Goal: Task Accomplishment & Management: Manage account settings

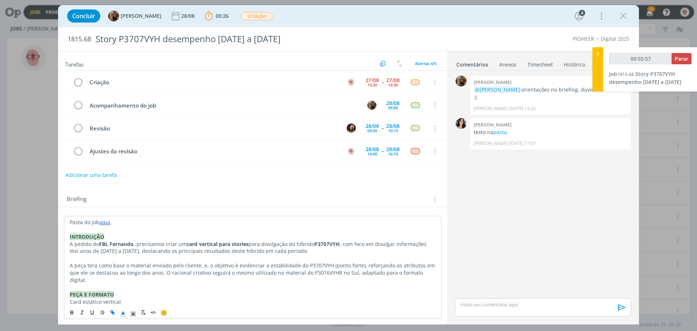
scroll to position [215, 0]
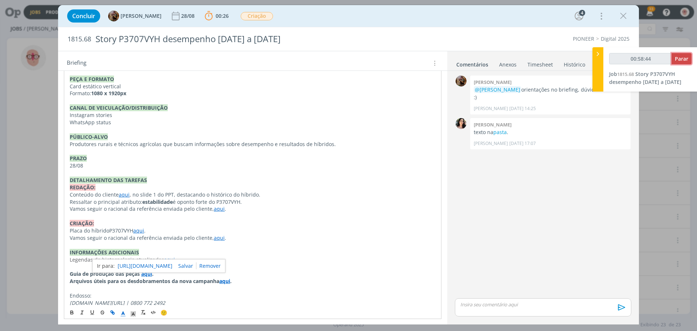
click at [681, 60] on span "Parar" at bounding box center [681, 58] width 13 height 7
type input "00:59:00"
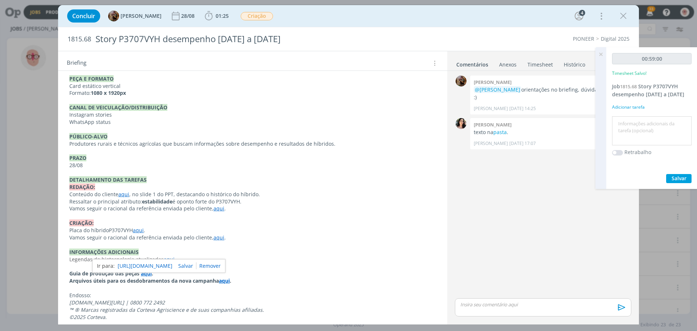
click at [637, 129] on textarea at bounding box center [652, 131] width 76 height 26
type textarea "Criação"
drag, startPoint x: 665, startPoint y: 178, endPoint x: 678, endPoint y: 178, distance: 12.7
click at [676, 178] on div "Salvar" at bounding box center [652, 178] width 80 height 9
click at [678, 178] on span "Salvar" at bounding box center [679, 178] width 15 height 7
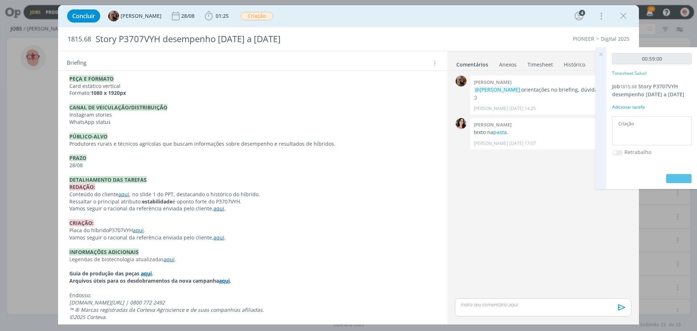
click at [522, 303] on p "dialog" at bounding box center [543, 304] width 165 height 7
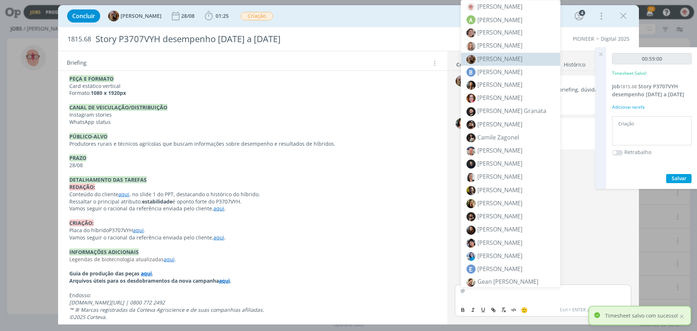
click at [499, 59] on span "[PERSON_NAME]" at bounding box center [500, 59] width 45 height 8
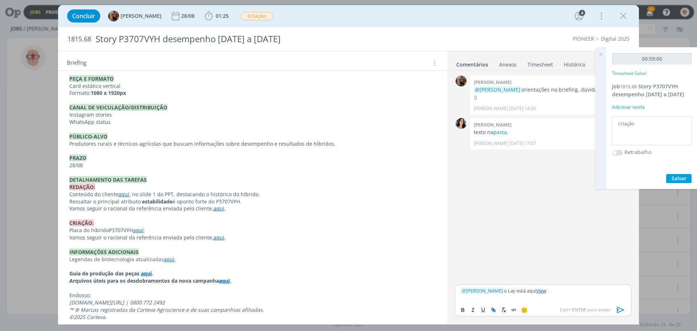
click at [623, 310] on icon "dialog" at bounding box center [620, 310] width 7 height 6
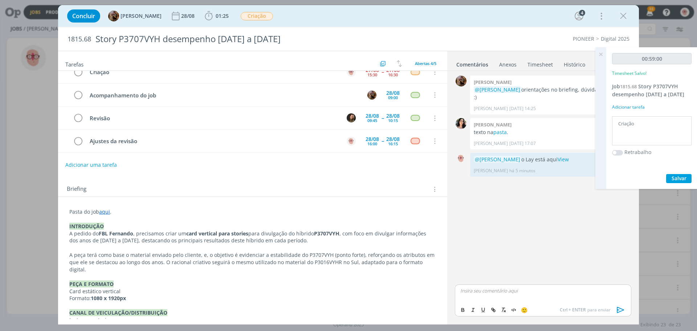
scroll to position [0, 0]
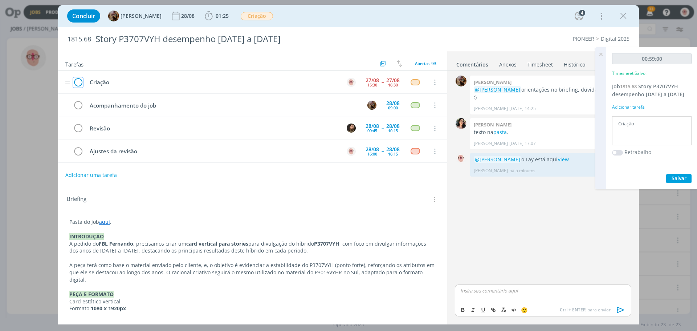
click at [79, 82] on icon "dialog" at bounding box center [78, 82] width 10 height 11
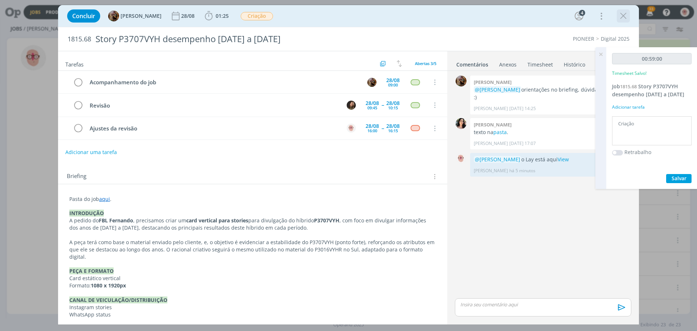
click at [624, 13] on icon "dialog" at bounding box center [623, 16] width 11 height 11
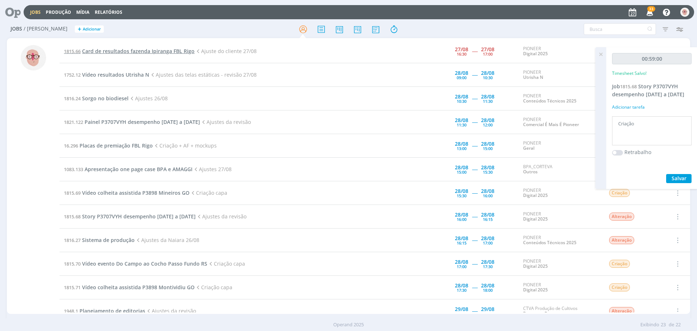
click at [150, 52] on span "Card de resultados fazenda Ipiranga FBL Rigo" at bounding box center [138, 51] width 113 height 7
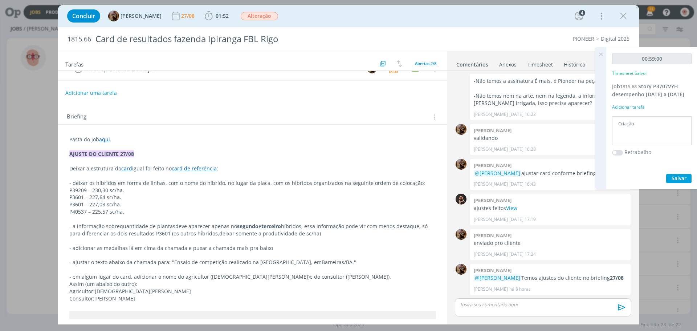
scroll to position [73, 0]
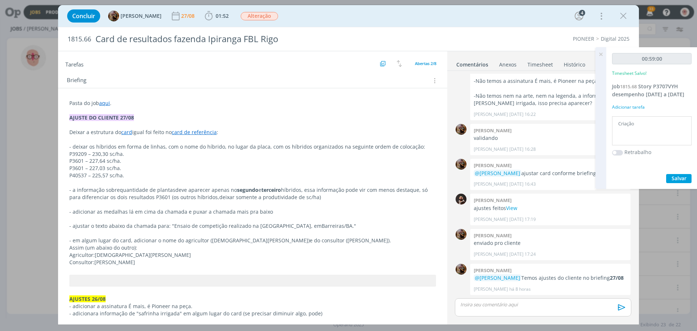
click at [204, 132] on link "card de referência" at bounding box center [194, 132] width 45 height 7
click at [190, 146] on link "[URL][DOMAIN_NAME]" at bounding box center [172, 145] width 55 height 9
click at [300, 167] on p "P3601 – 227,03 sc/ha." at bounding box center [253, 168] width 366 height 7
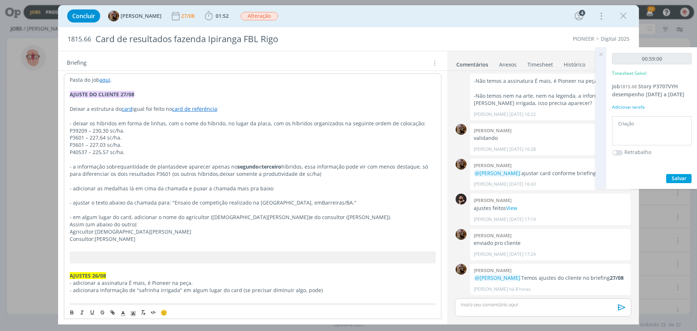
scroll to position [109, 0]
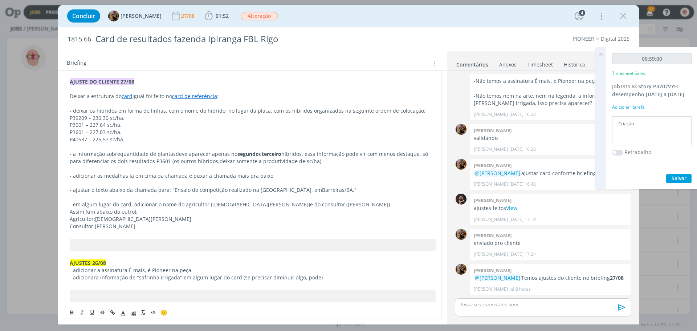
click at [125, 97] on link "card" at bounding box center [127, 96] width 11 height 7
click at [136, 112] on link "[URL][DOMAIN_NAME]" at bounding box center [116, 109] width 55 height 9
click at [303, 133] on p "P3601 – 227,03 sc/ha." at bounding box center [253, 132] width 366 height 7
drag, startPoint x: 171, startPoint y: 190, endPoint x: 337, endPoint y: 192, distance: 166.4
click at [337, 192] on p "- ajustar o texto abaixo da chamada para: "Ensaio de competição realizado na [G…" at bounding box center [252, 189] width 367 height 7
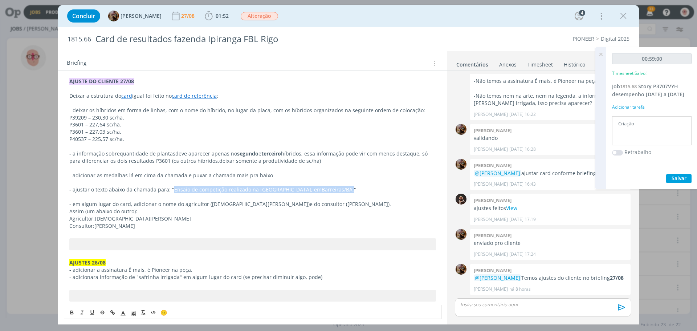
copy p "Ensaio de competição realizado na fazenda [GEOGRAPHIC_DATA], em [GEOGRAPHIC_DAT…"
click at [599, 54] on icon at bounding box center [601, 54] width 13 height 14
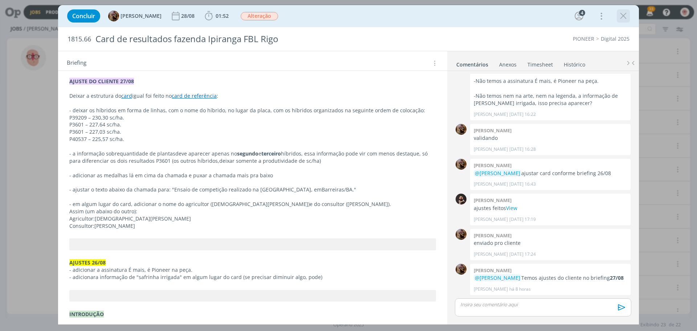
click at [625, 16] on icon "dialog" at bounding box center [623, 16] width 11 height 11
